Goal: Task Accomplishment & Management: Use online tool/utility

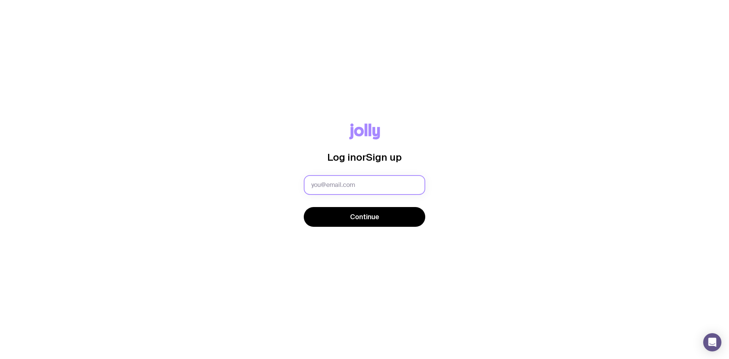
type input "[EMAIL_ADDRESS][DOMAIN_NAME]"
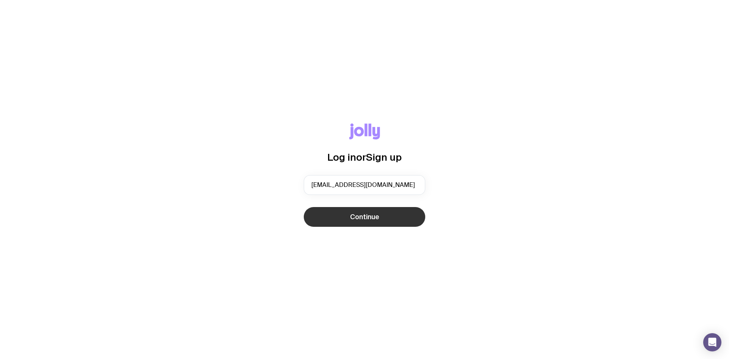
click at [366, 216] on span "Continue" at bounding box center [364, 216] width 29 height 9
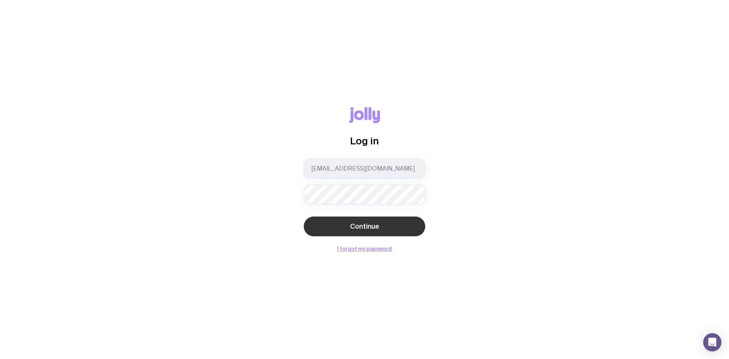
click at [368, 228] on span "Continue" at bounding box center [364, 226] width 29 height 9
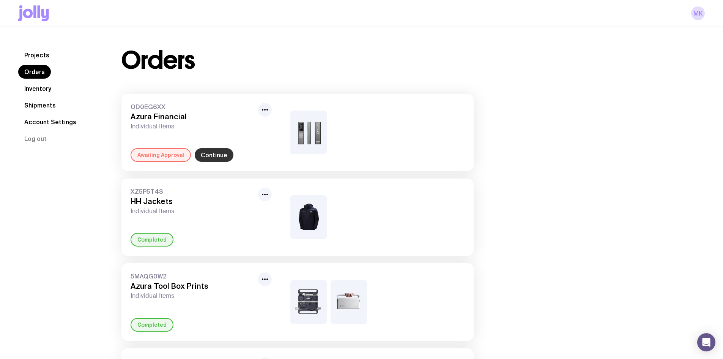
click at [202, 155] on link "Continue" at bounding box center [214, 155] width 39 height 14
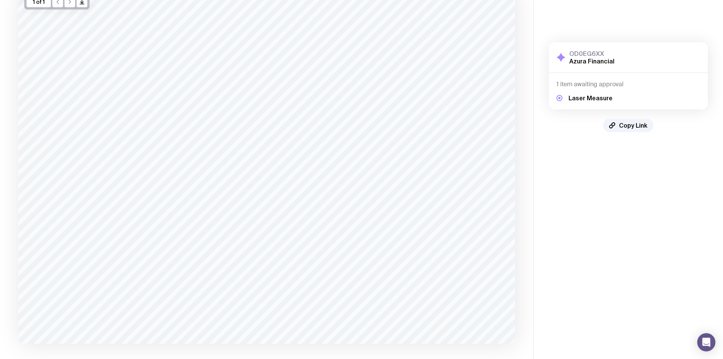
scroll to position [102, 0]
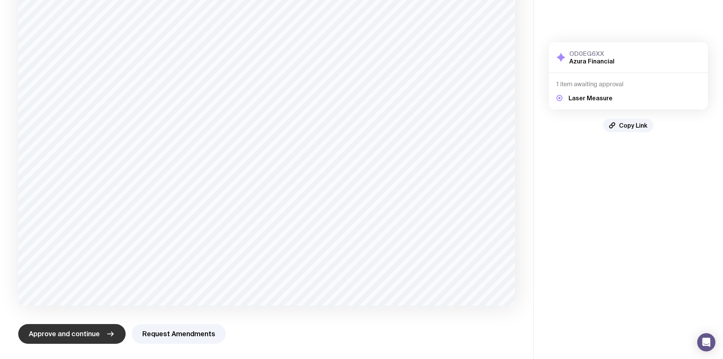
click at [77, 336] on span "Approve and continue" at bounding box center [64, 333] width 71 height 9
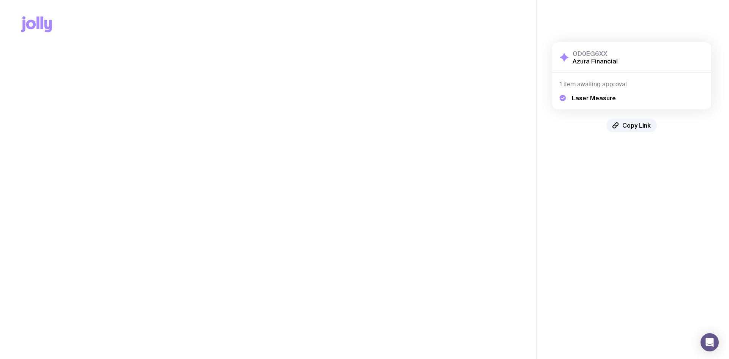
scroll to position [0, 0]
